Goal: Task Accomplishment & Management: Use online tool/utility

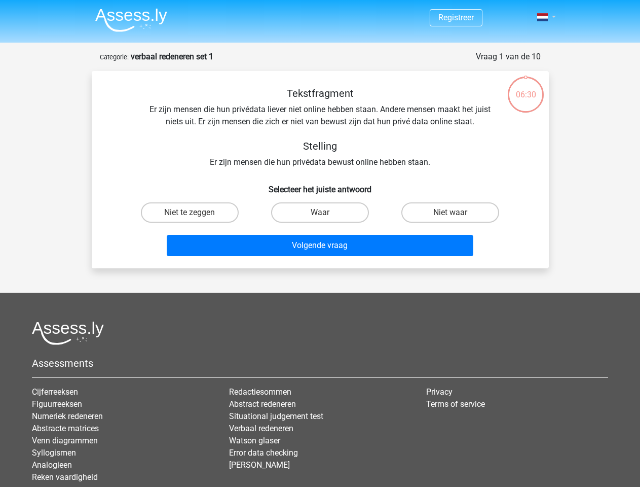
click at [543, 17] on span at bounding box center [542, 17] width 11 height 8
click at [320, 159] on div "Tekstfragment Er zijn mensen die hun privédata liever niet online hebben staan.…" at bounding box center [320, 127] width 425 height 81
click at [323, 215] on input "Waar" at bounding box center [323, 215] width 7 height 7
radio input "true"
click at [454, 215] on input "Niet waar" at bounding box center [454, 215] width 7 height 7
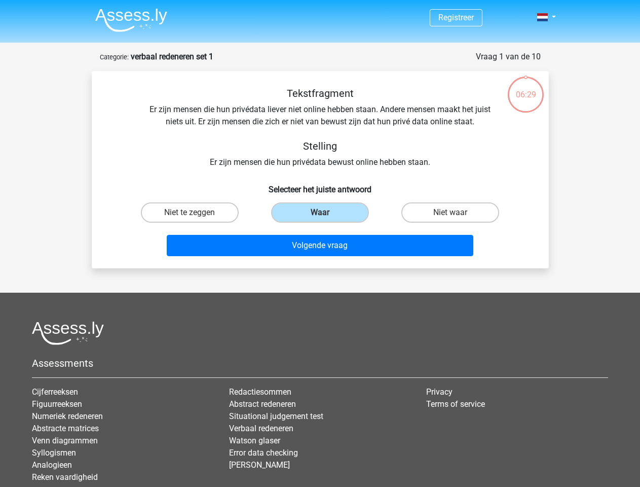
radio input "true"
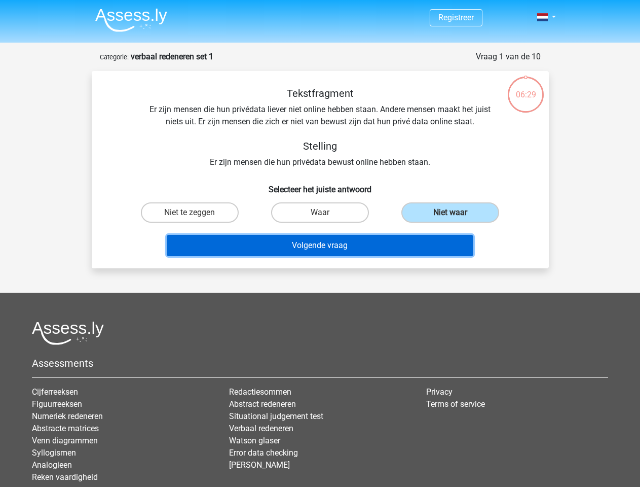
click at [320, 245] on button "Volgende vraag" at bounding box center [320, 245] width 307 height 21
